Goal: Transaction & Acquisition: Purchase product/service

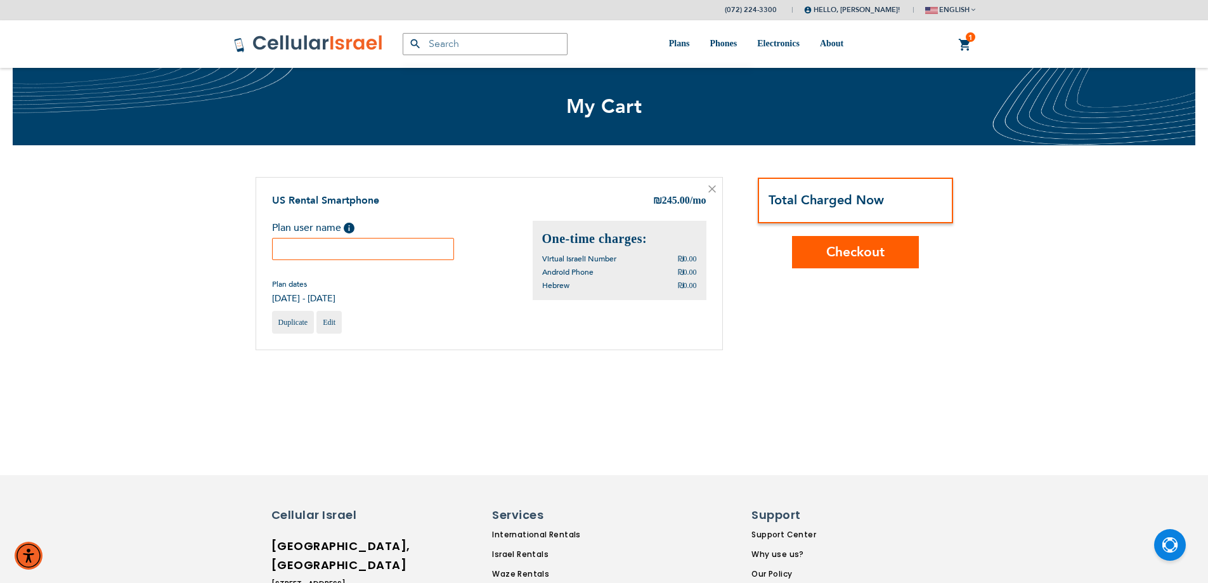
click at [841, 250] on span "Checkout" at bounding box center [855, 252] width 58 height 18
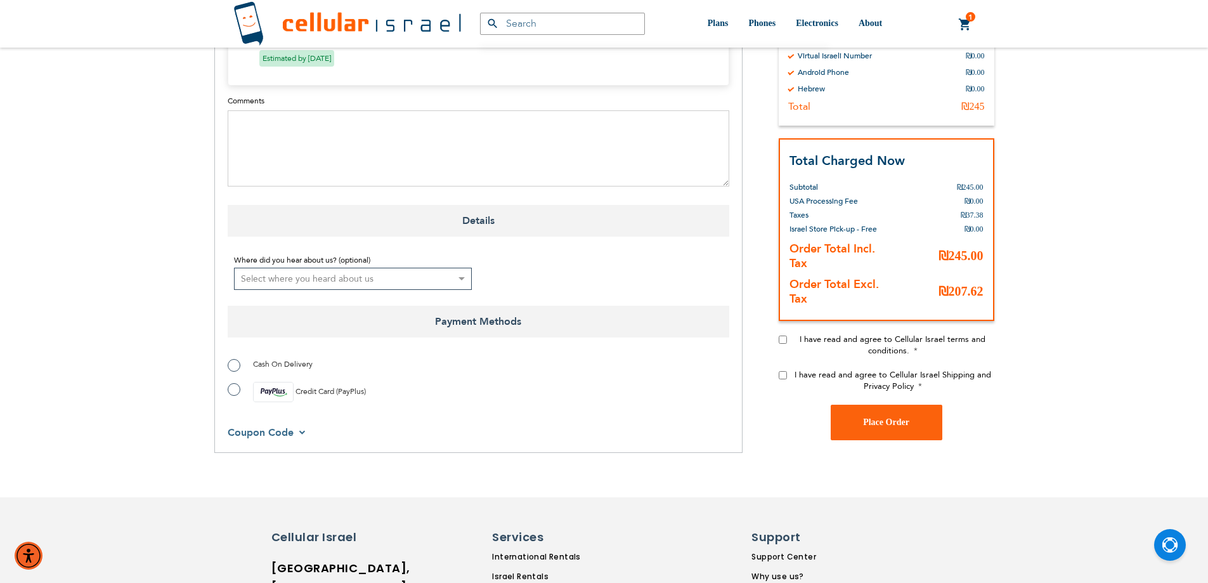
scroll to position [812, 0]
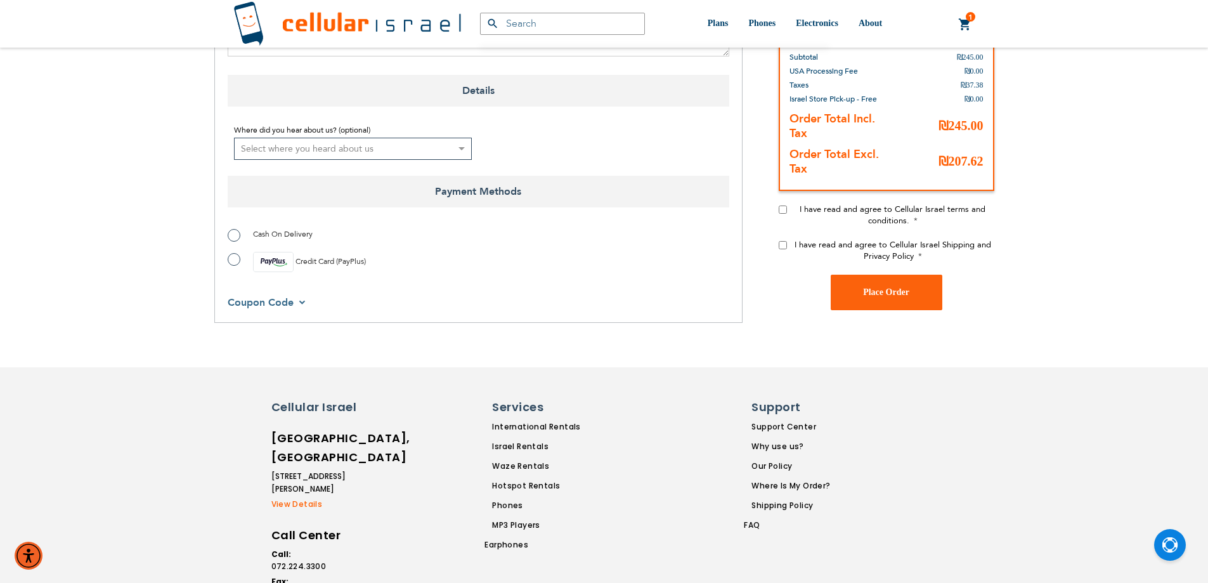
click at [783, 205] on input "I have read and agree to Cellular Israel terms and conditions." at bounding box center [783, 209] width 8 height 8
checkbox input "true"
click at [786, 241] on input "I have read and agree to Cellular Israel Shipping and Privacy Policy" at bounding box center [783, 245] width 8 height 8
checkbox input "true"
click at [254, 229] on span "Cash On Delivery" at bounding box center [283, 234] width 60 height 10
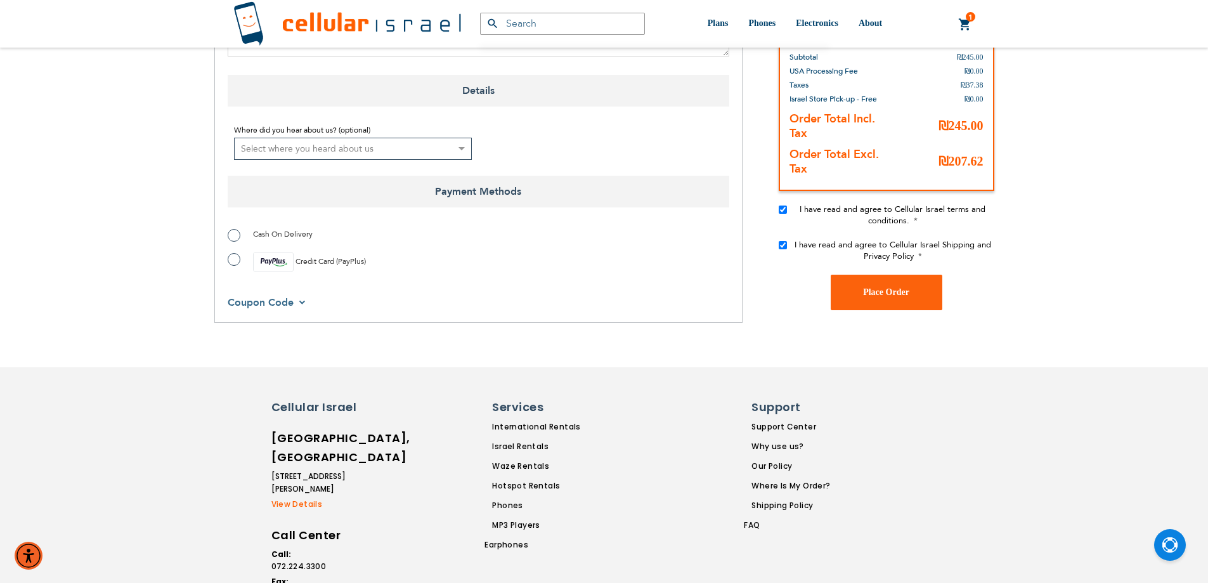
radio input "true"
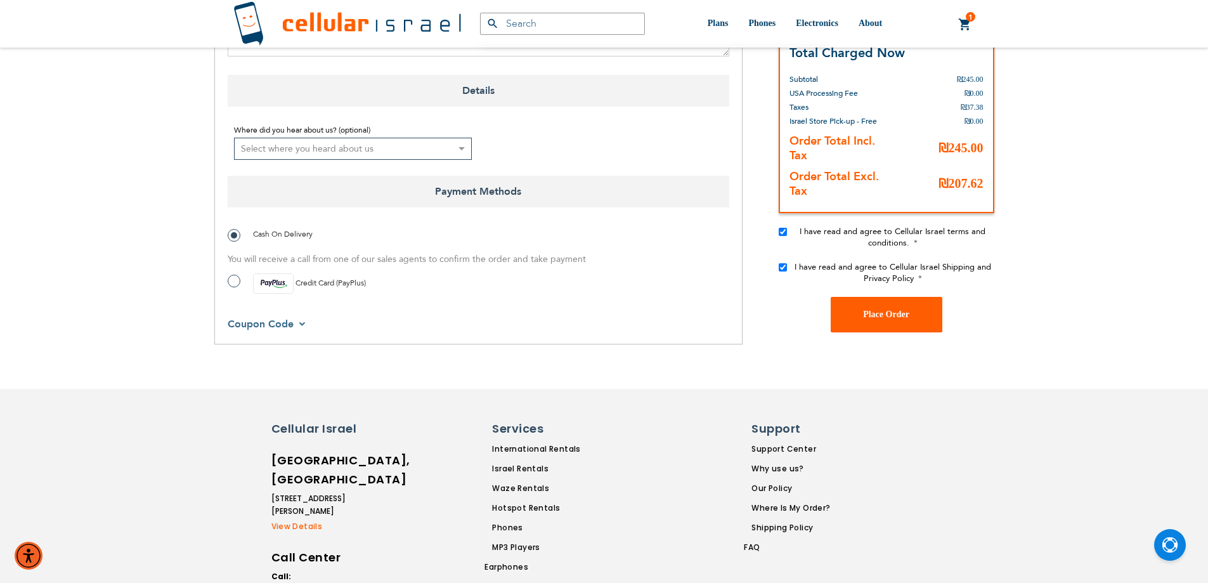
click at [862, 296] on button "Place Order" at bounding box center [887, 314] width 112 height 36
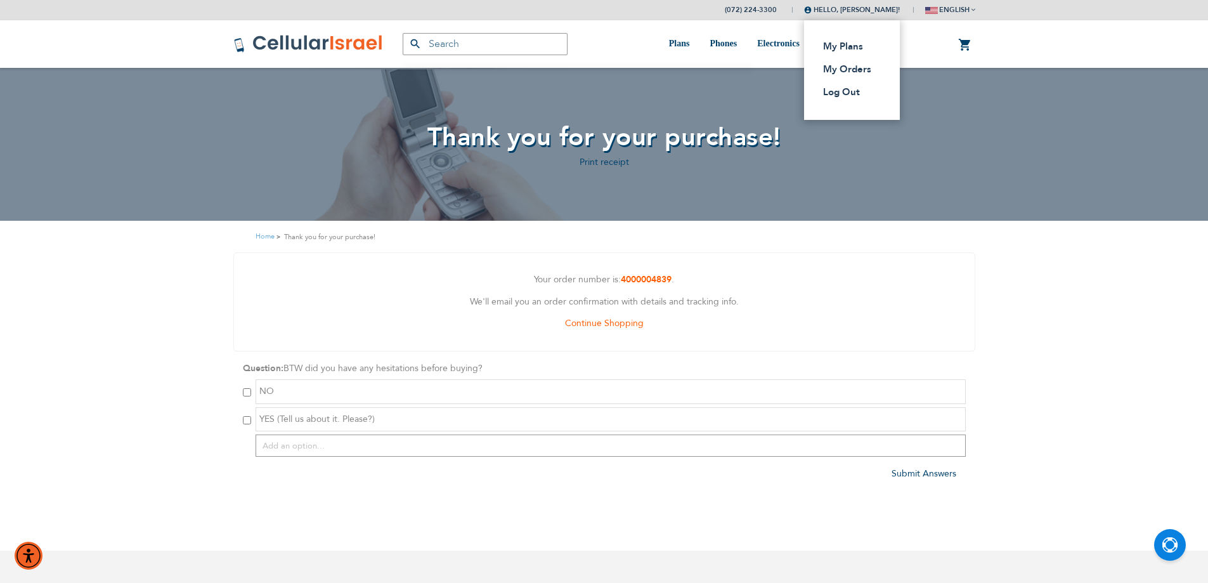
click at [880, 11] on span "Hello, [PERSON_NAME]!" at bounding box center [852, 10] width 96 height 10
click at [866, 89] on link "Log Out" at bounding box center [848, 92] width 50 height 13
